Goal: Task Accomplishment & Management: Use online tool/utility

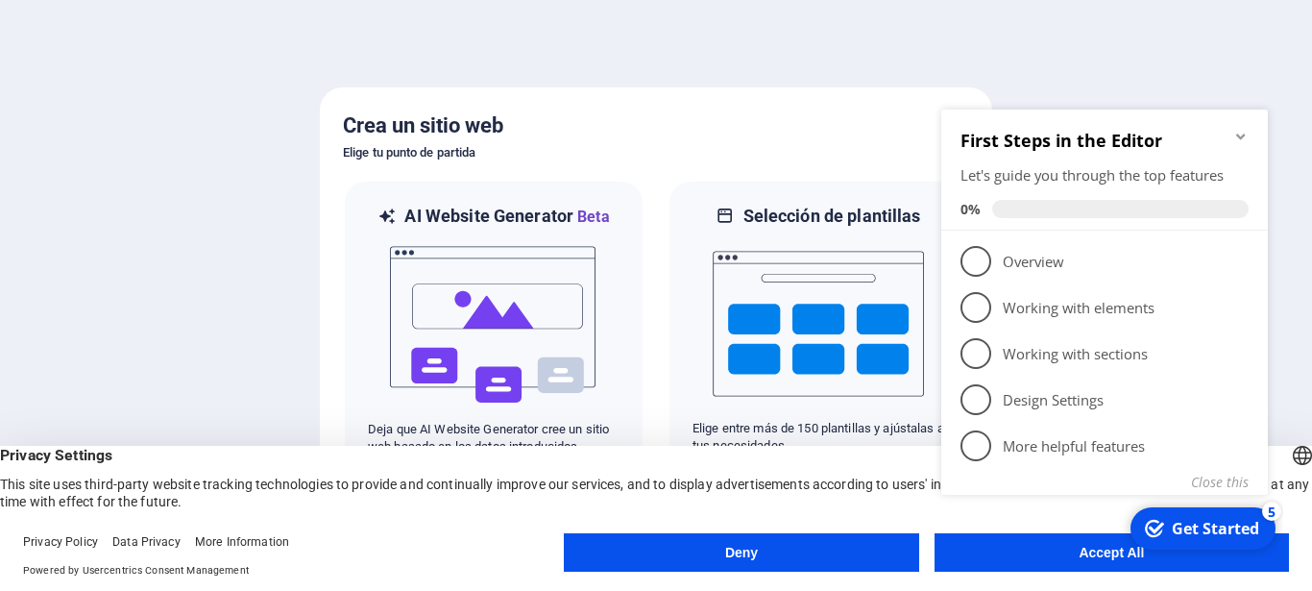
click at [1072, 550] on div "checkmark Get Started 5 First Steps in the Editor Let's guide you through the t…" at bounding box center [1108, 323] width 350 height 467
click at [1013, 548] on div "checkmark Get Started 5 First Steps in the Editor Let's guide you through the t…" at bounding box center [1108, 323] width 350 height 467
click at [1113, 546] on div "checkmark Get Started 5 First Steps in the Editor Let's guide you through the t…" at bounding box center [1108, 323] width 350 height 467
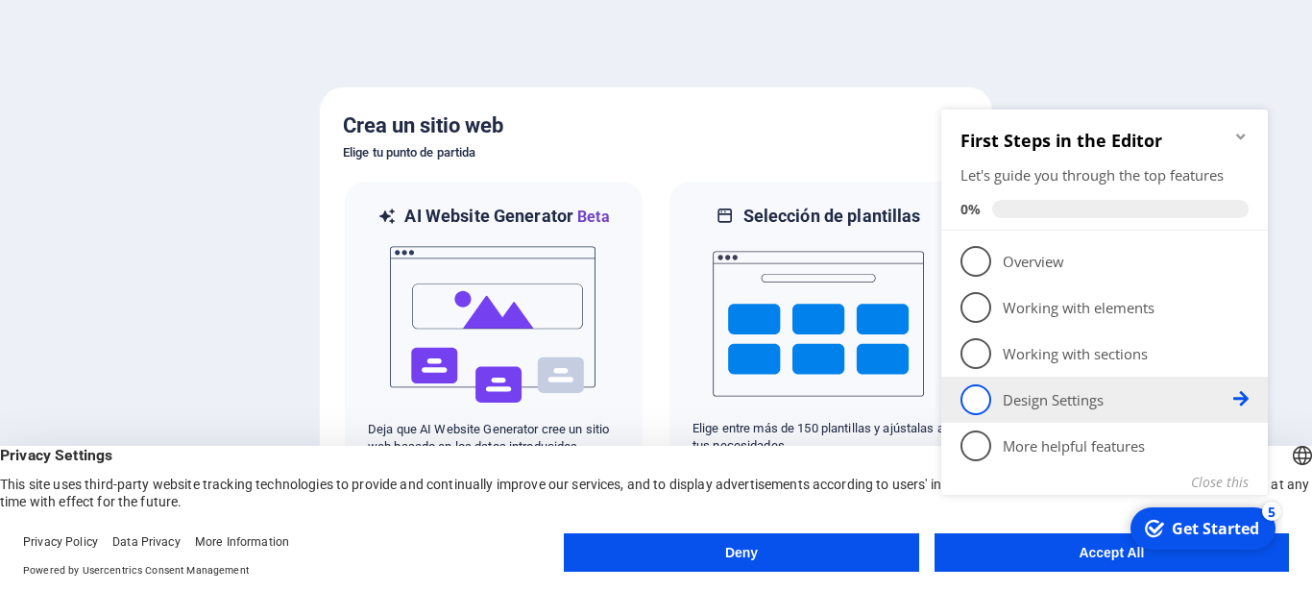
click at [1074, 419] on li "4 Design Settings - incomplete" at bounding box center [1104, 399] width 327 height 46
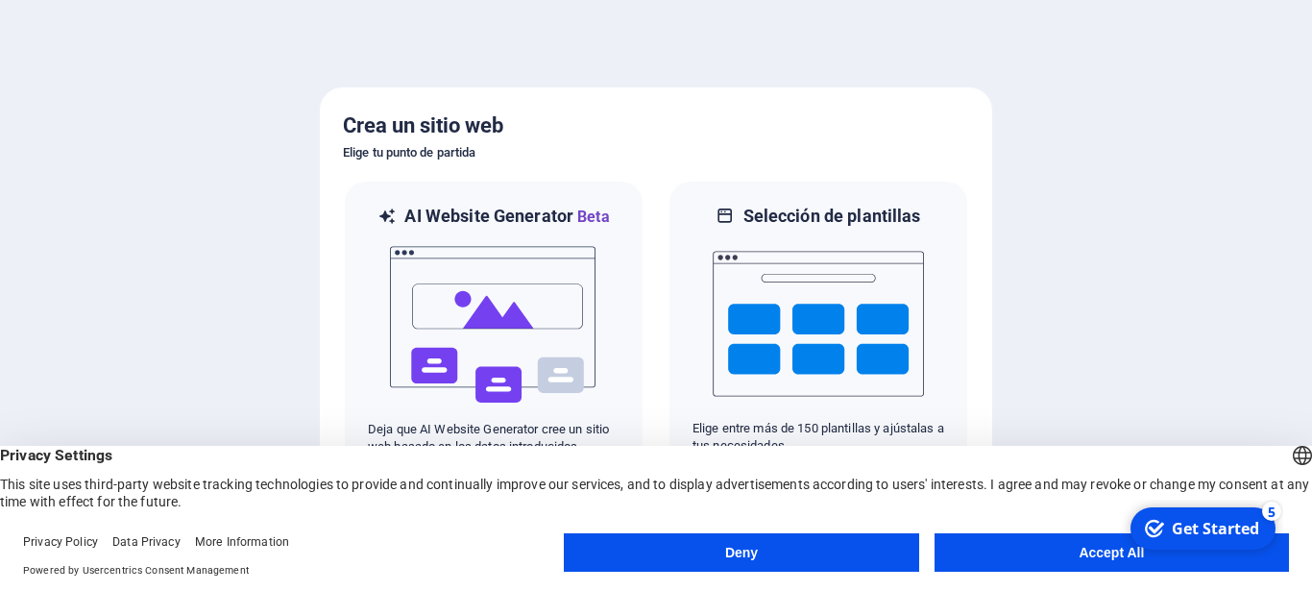
click at [1020, 547] on button "Accept All" at bounding box center [1111, 552] width 354 height 38
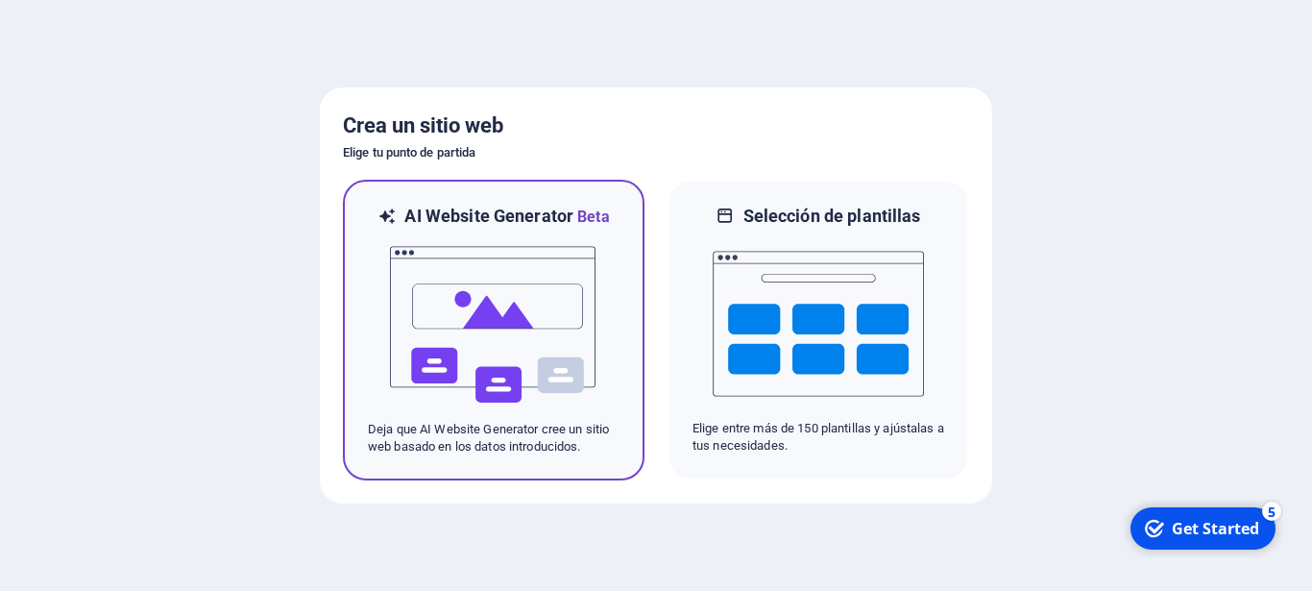
click at [488, 278] on img at bounding box center [493, 325] width 211 height 192
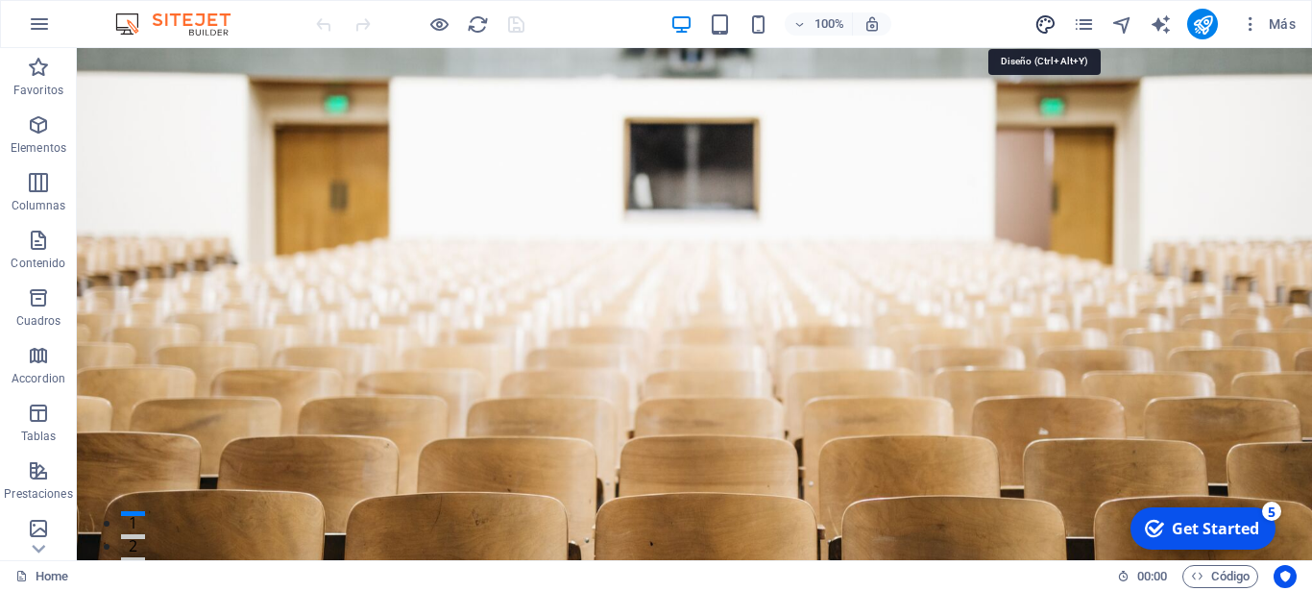
select select "px"
select select "200"
select select "px"
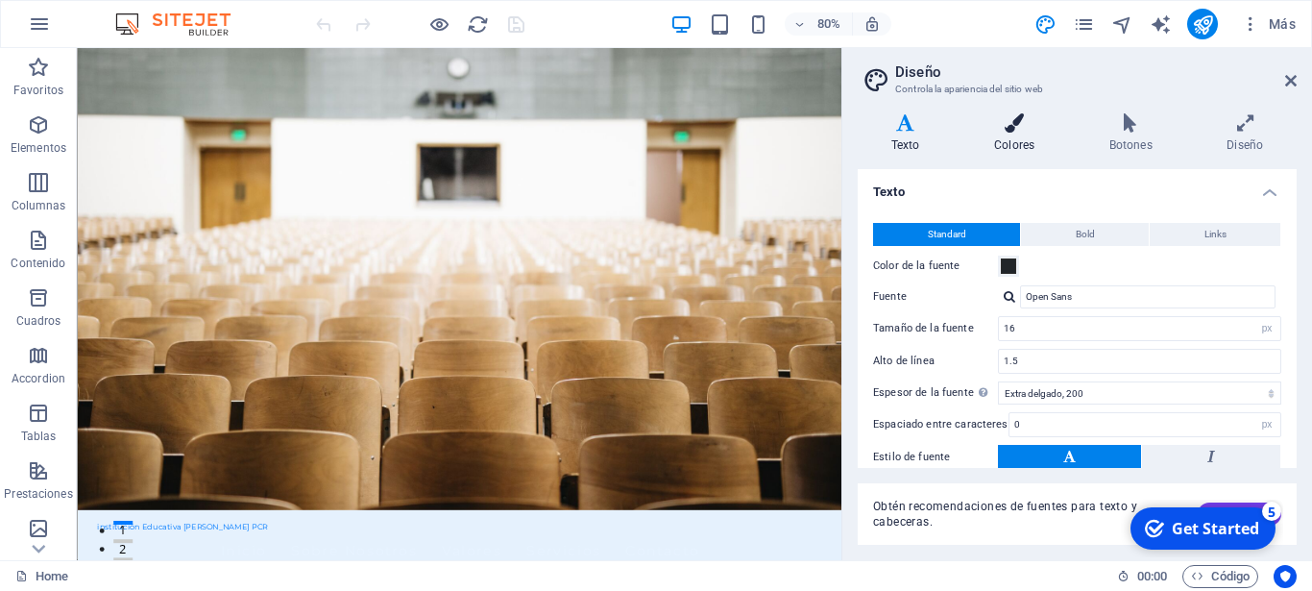
click at [1020, 140] on h4 "Colores" at bounding box center [1017, 133] width 115 height 40
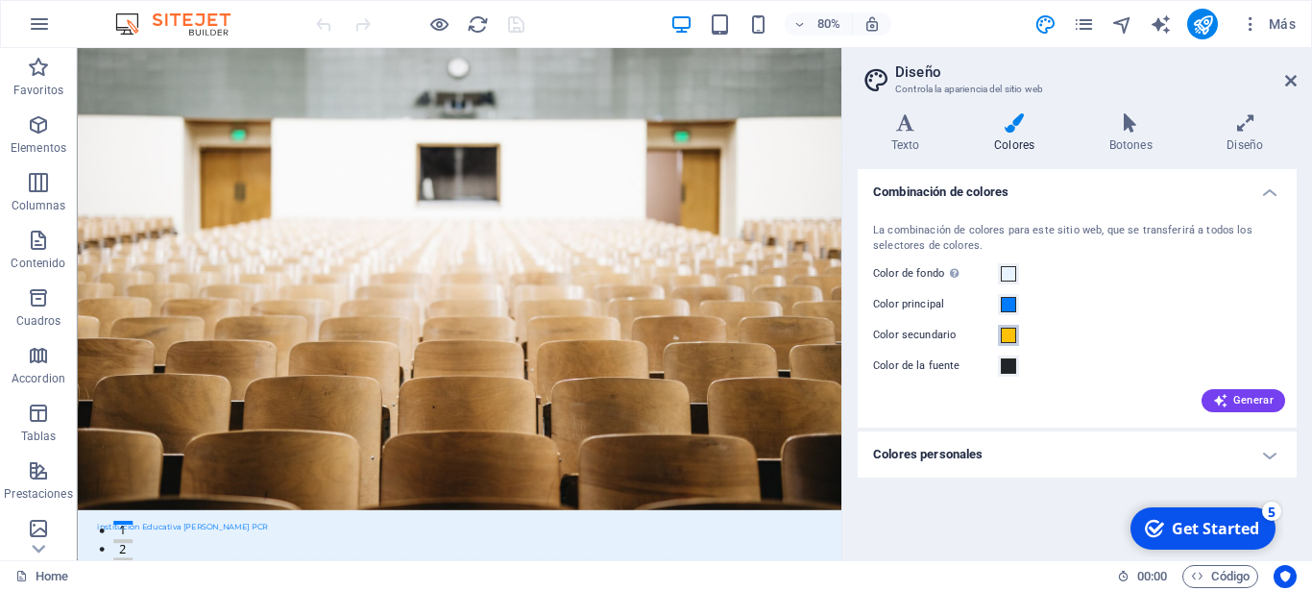
click at [1010, 341] on span at bounding box center [1008, 334] width 15 height 15
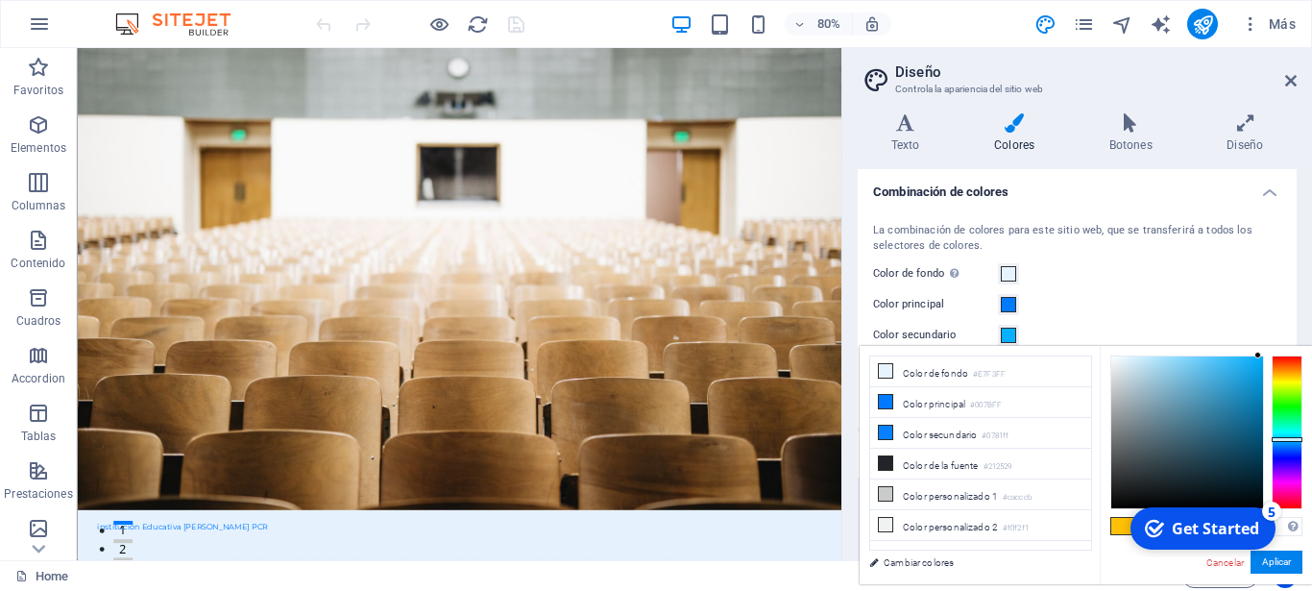
type input "#07d6ff"
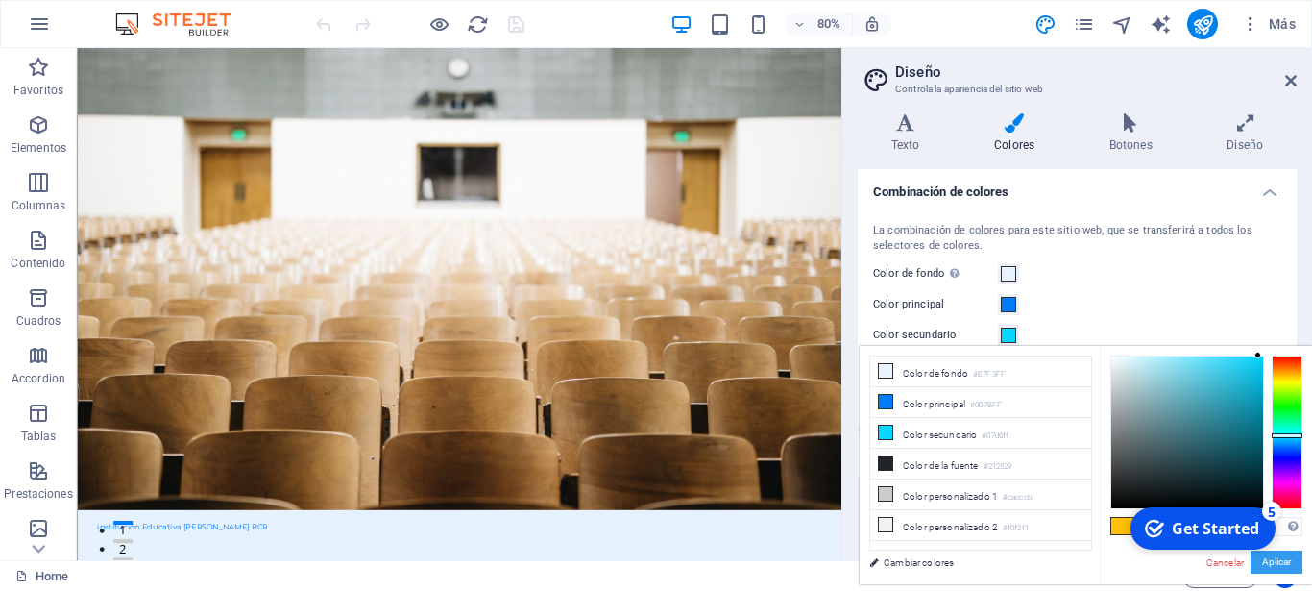
click at [1286, 565] on button "Aplicar" at bounding box center [1276, 561] width 52 height 23
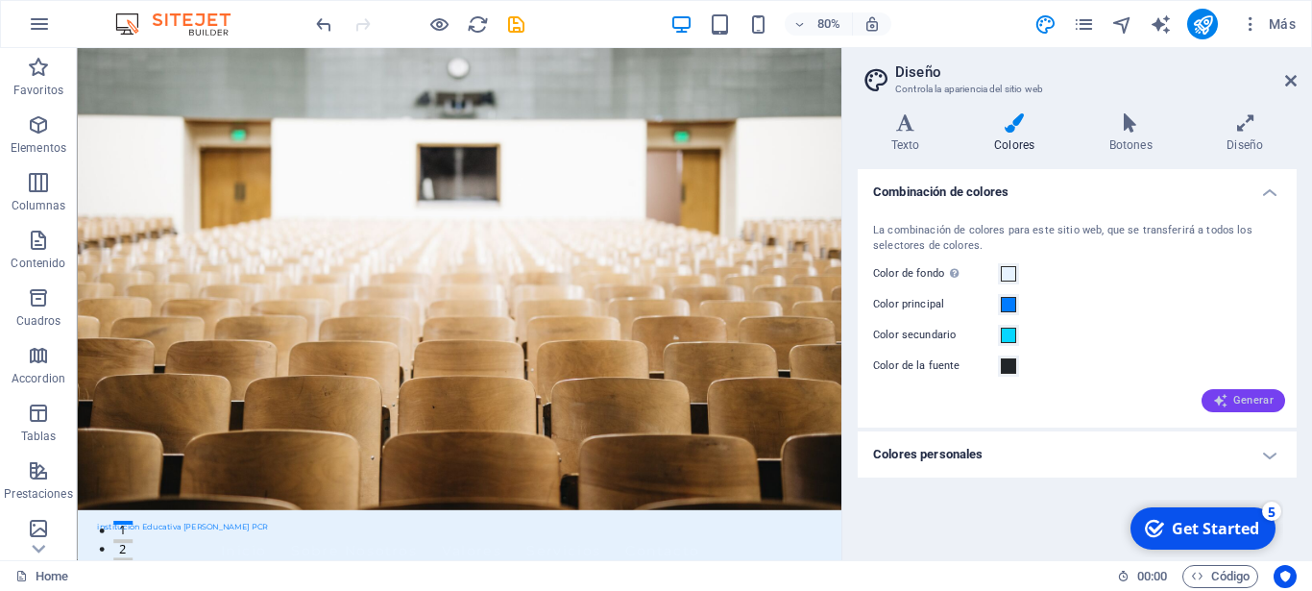
click at [1260, 392] on button "Generar" at bounding box center [1243, 400] width 84 height 23
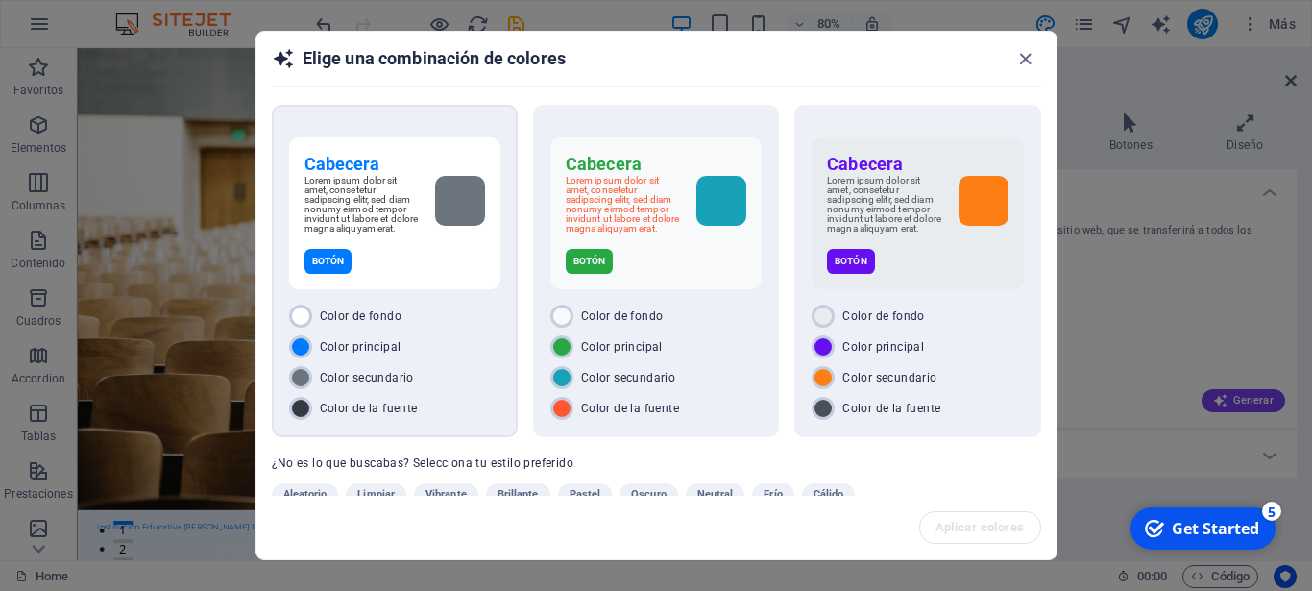
click at [377, 230] on p "Lorem ipsum dolor sit amet, consetetur sadipscing elitr, sed diam nonumy eirmod…" at bounding box center [361, 205] width 115 height 58
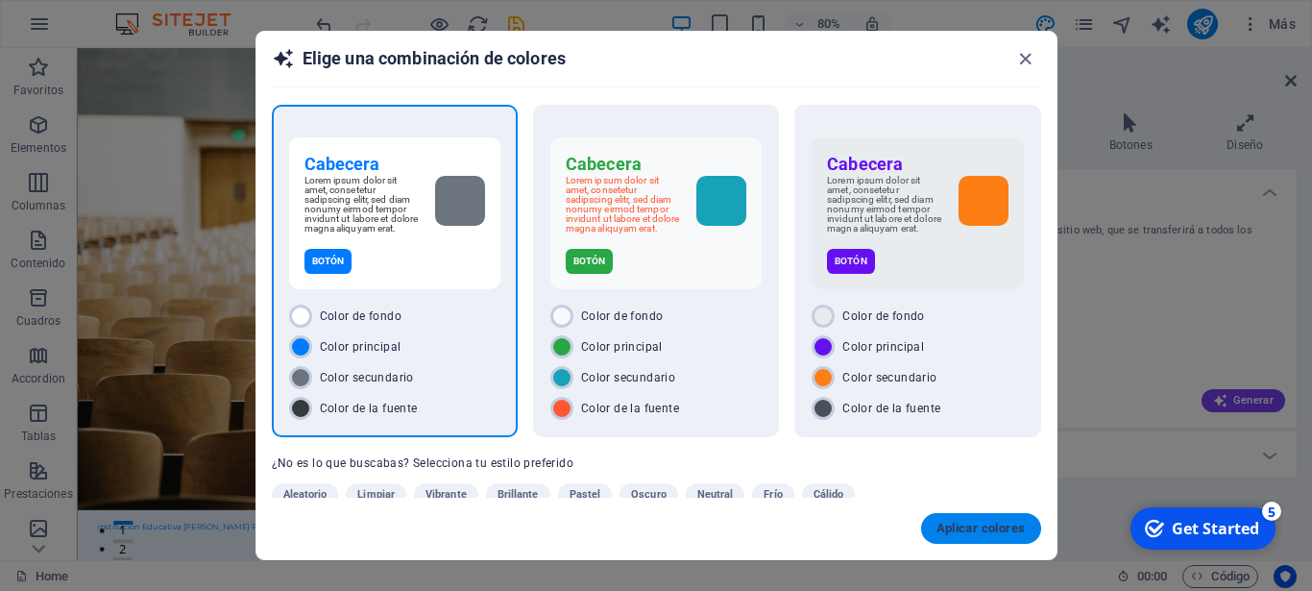
click at [986, 525] on span "Aplicar colores" at bounding box center [980, 527] width 89 height 15
